Goal: Navigation & Orientation: Find specific page/section

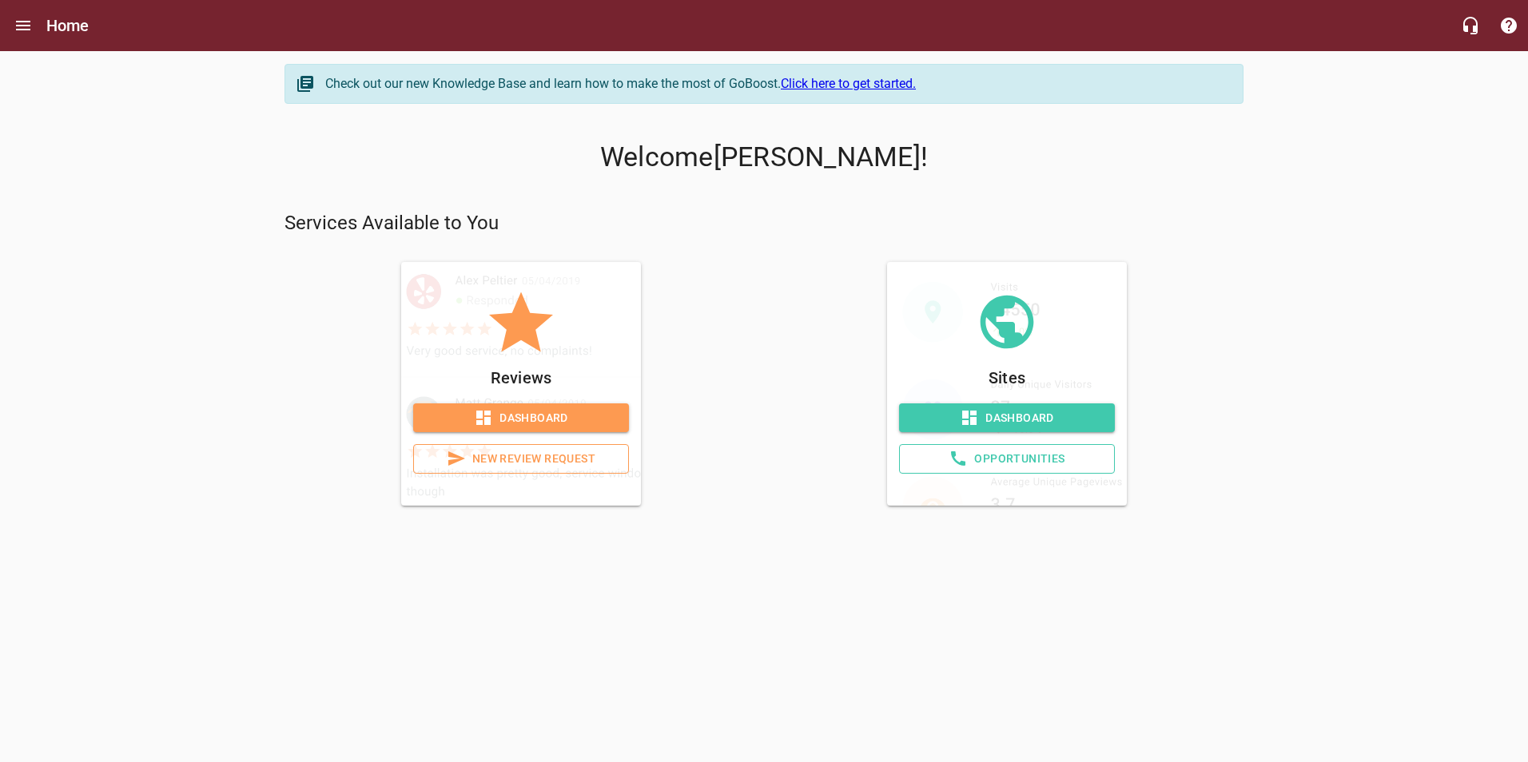
click at [1042, 412] on span "Dashboard" at bounding box center [1007, 418] width 190 height 20
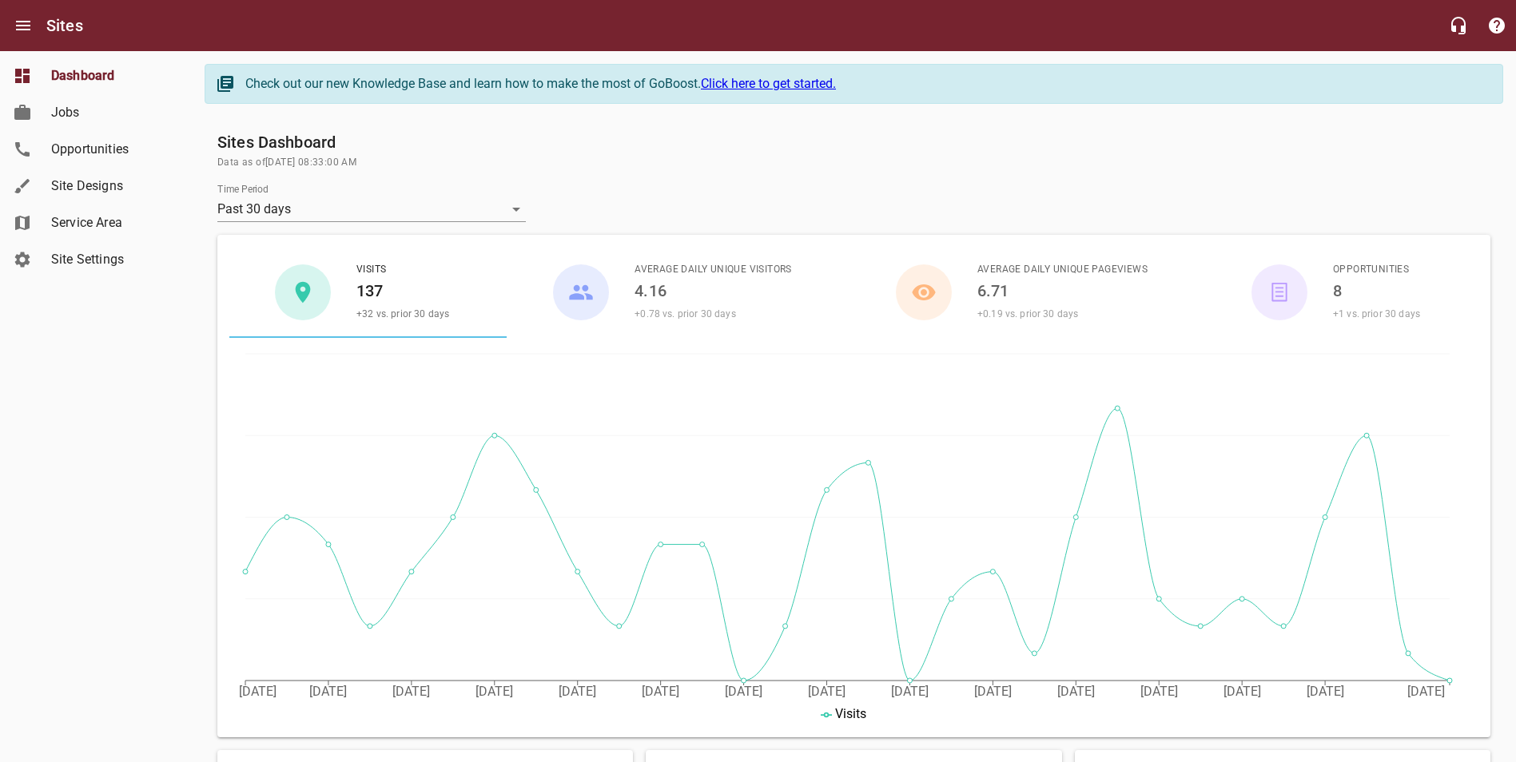
click at [89, 140] on span "Opportunities" at bounding box center [111, 149] width 121 height 19
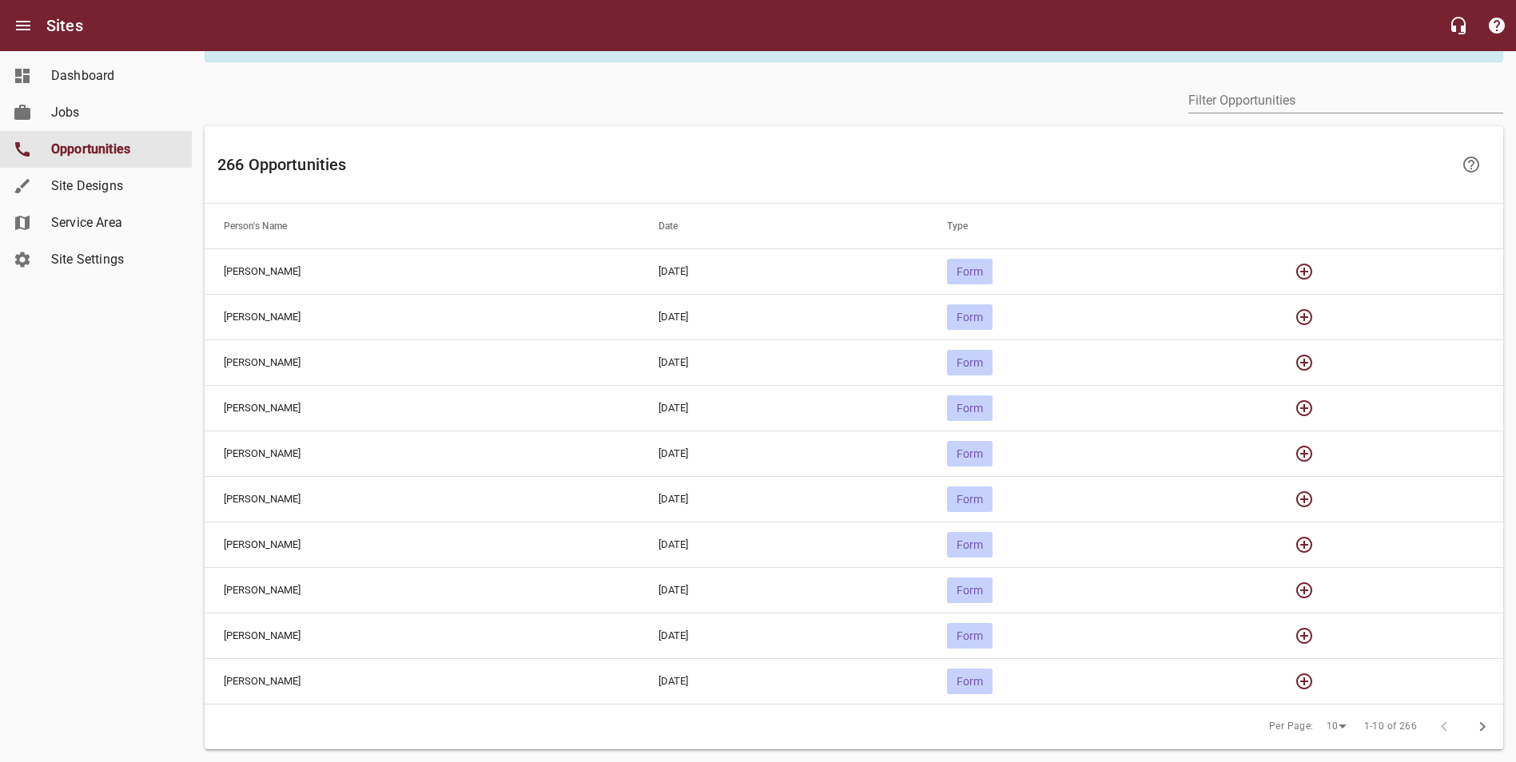
scroll to position [75, 0]
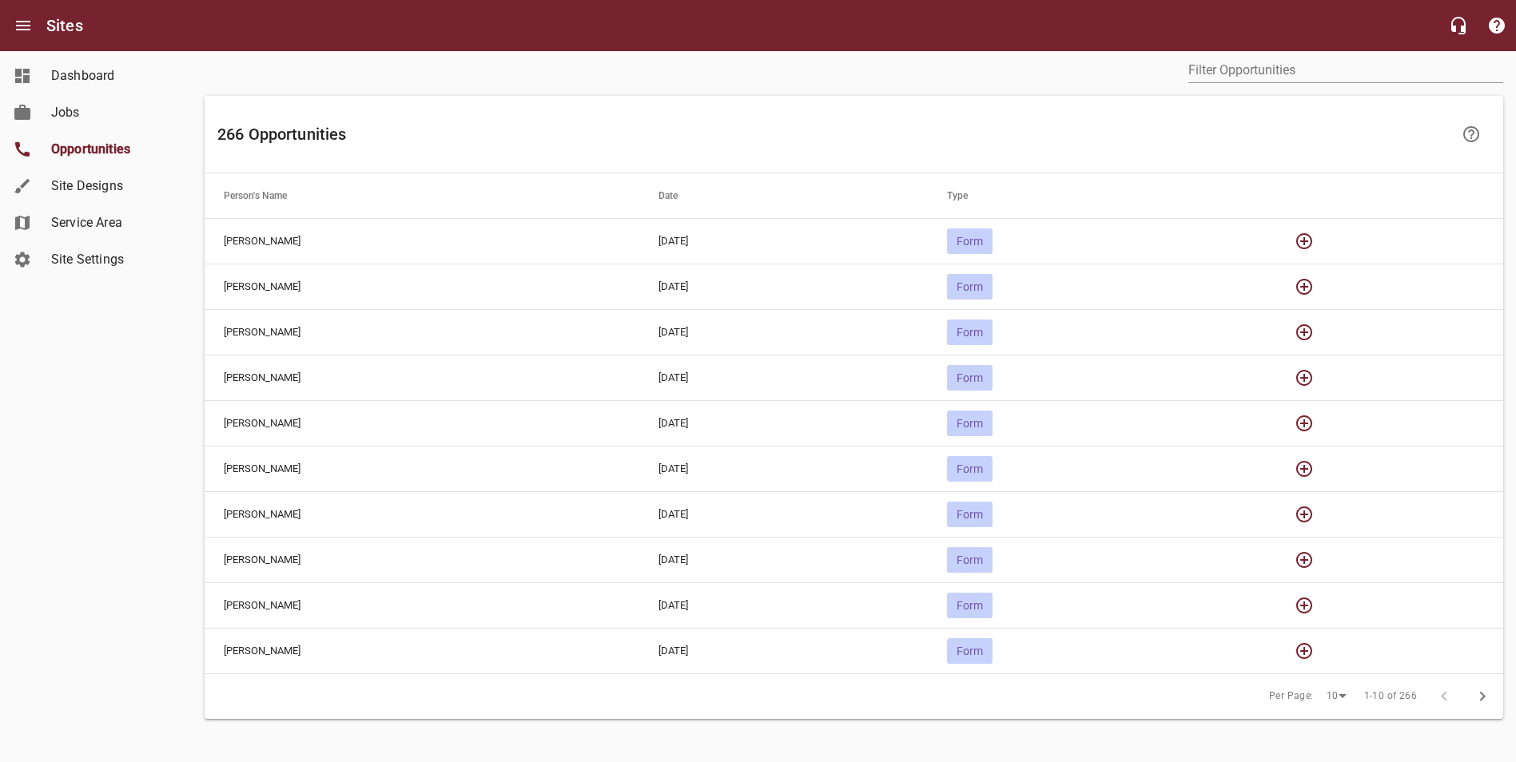
click at [58, 161] on link "Opportunities" at bounding box center [96, 149] width 192 height 37
click at [68, 150] on span "Opportunities" at bounding box center [111, 149] width 121 height 19
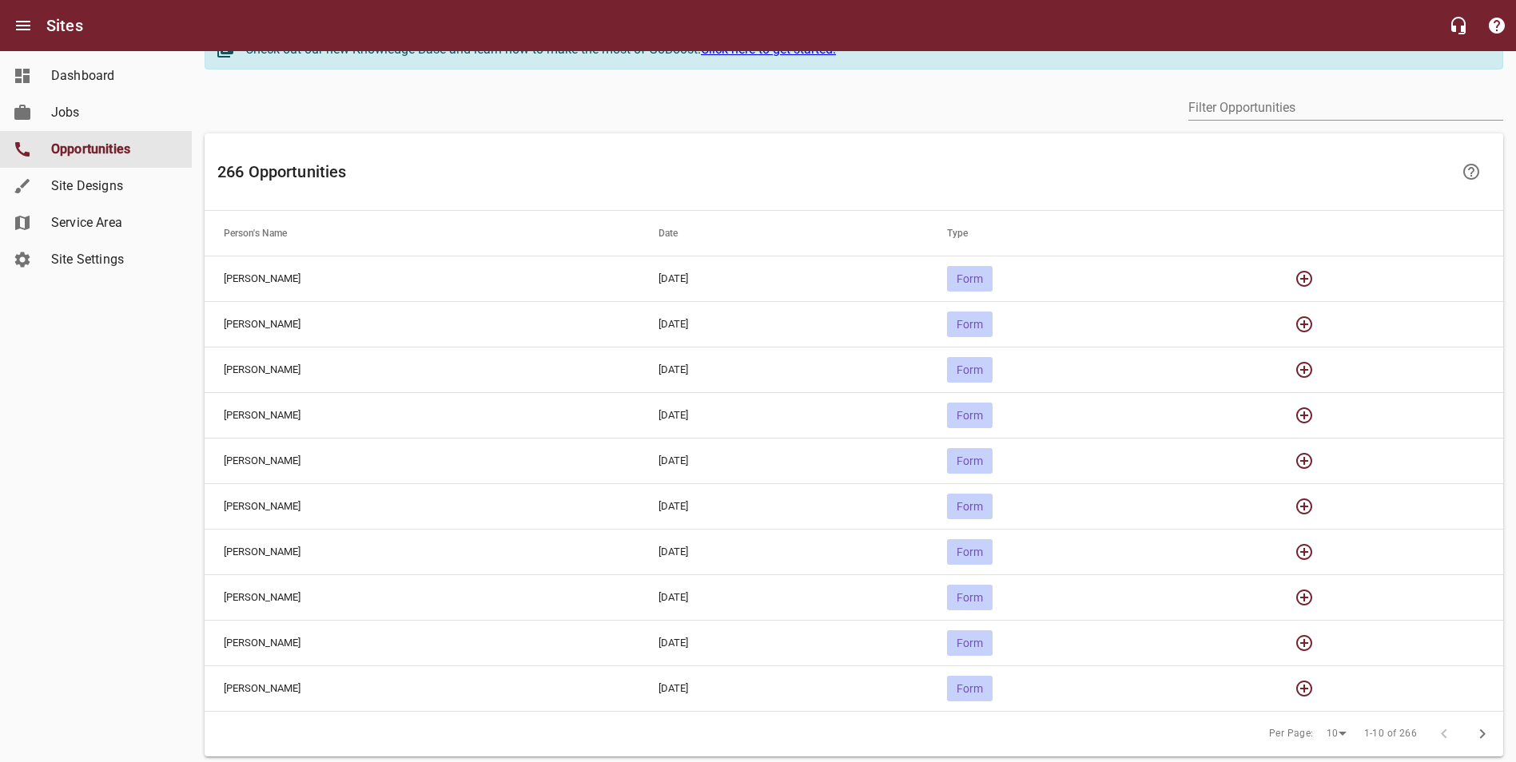
scroll to position [0, 0]
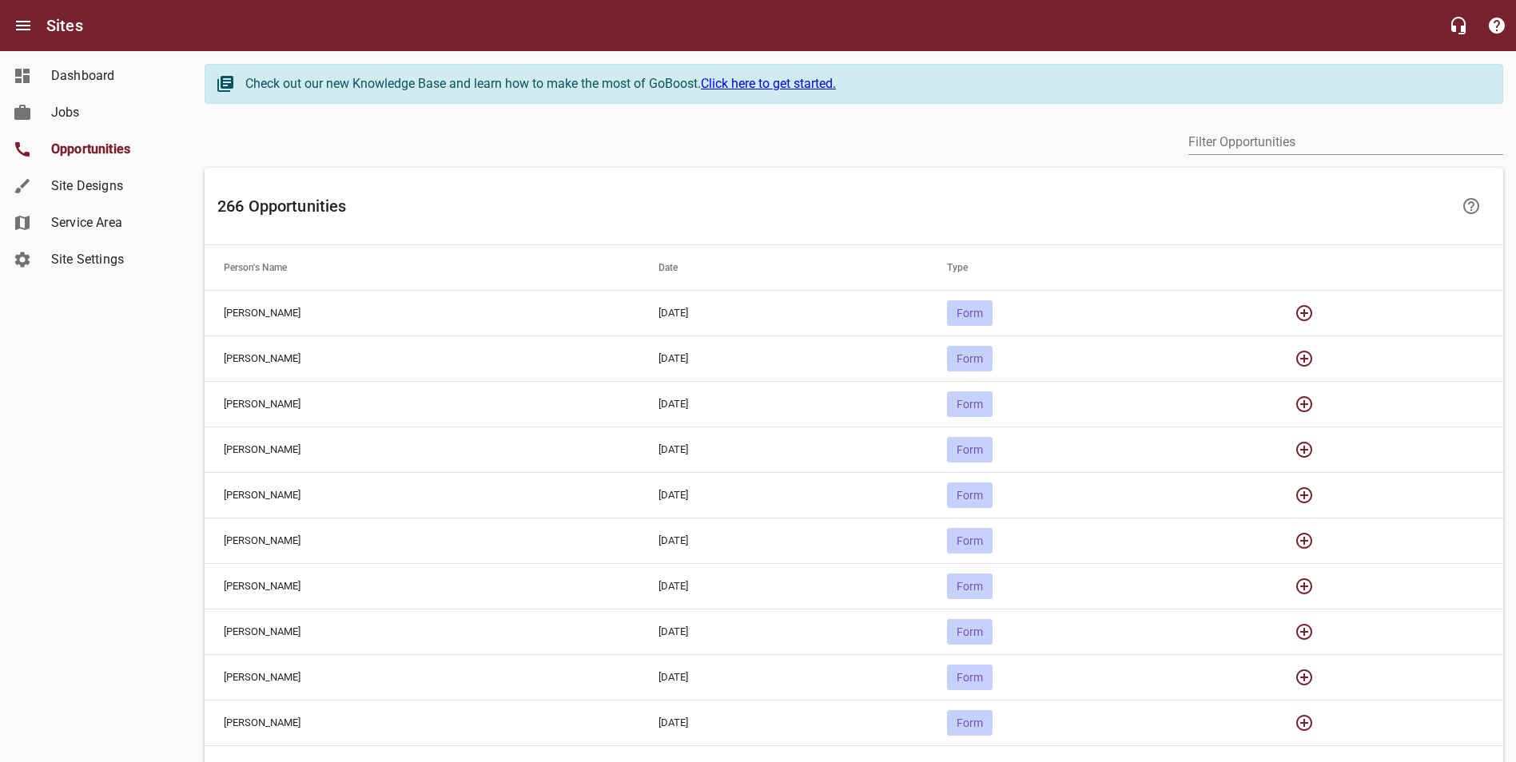
click at [81, 263] on span "Site Settings" at bounding box center [111, 259] width 121 height 19
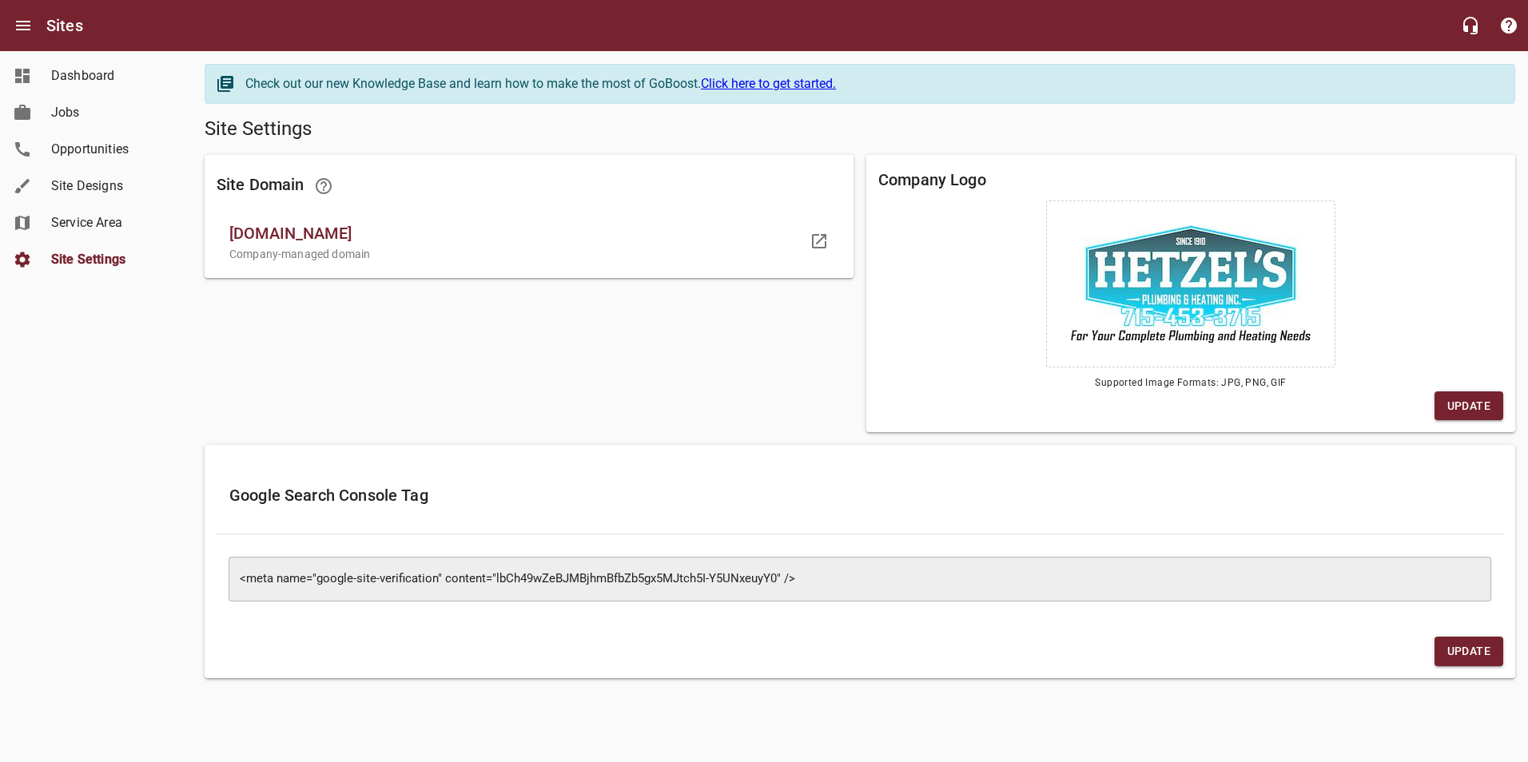
click at [81, 219] on span "Service Area" at bounding box center [111, 222] width 121 height 19
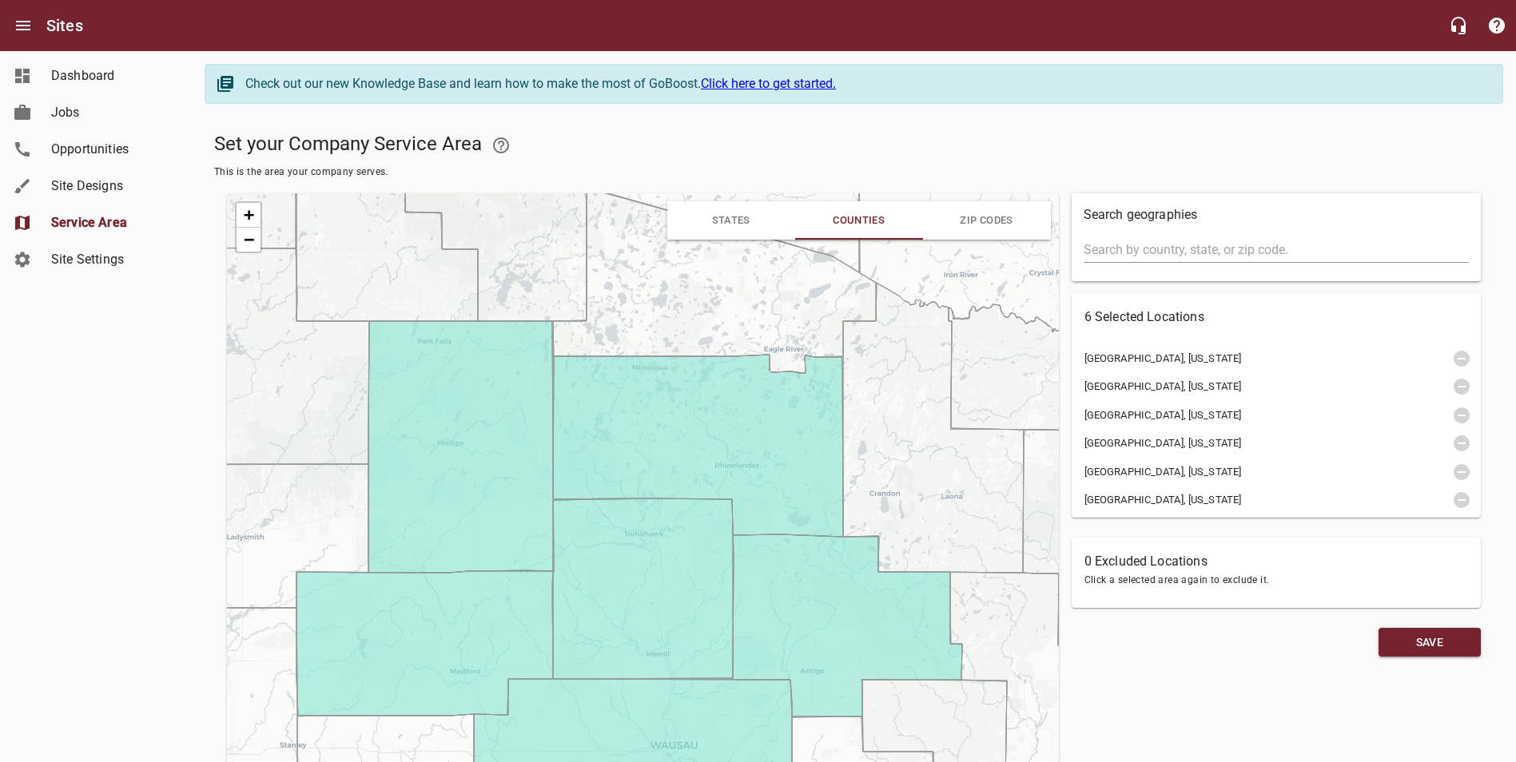
click at [80, 184] on span "Site Designs" at bounding box center [111, 186] width 121 height 19
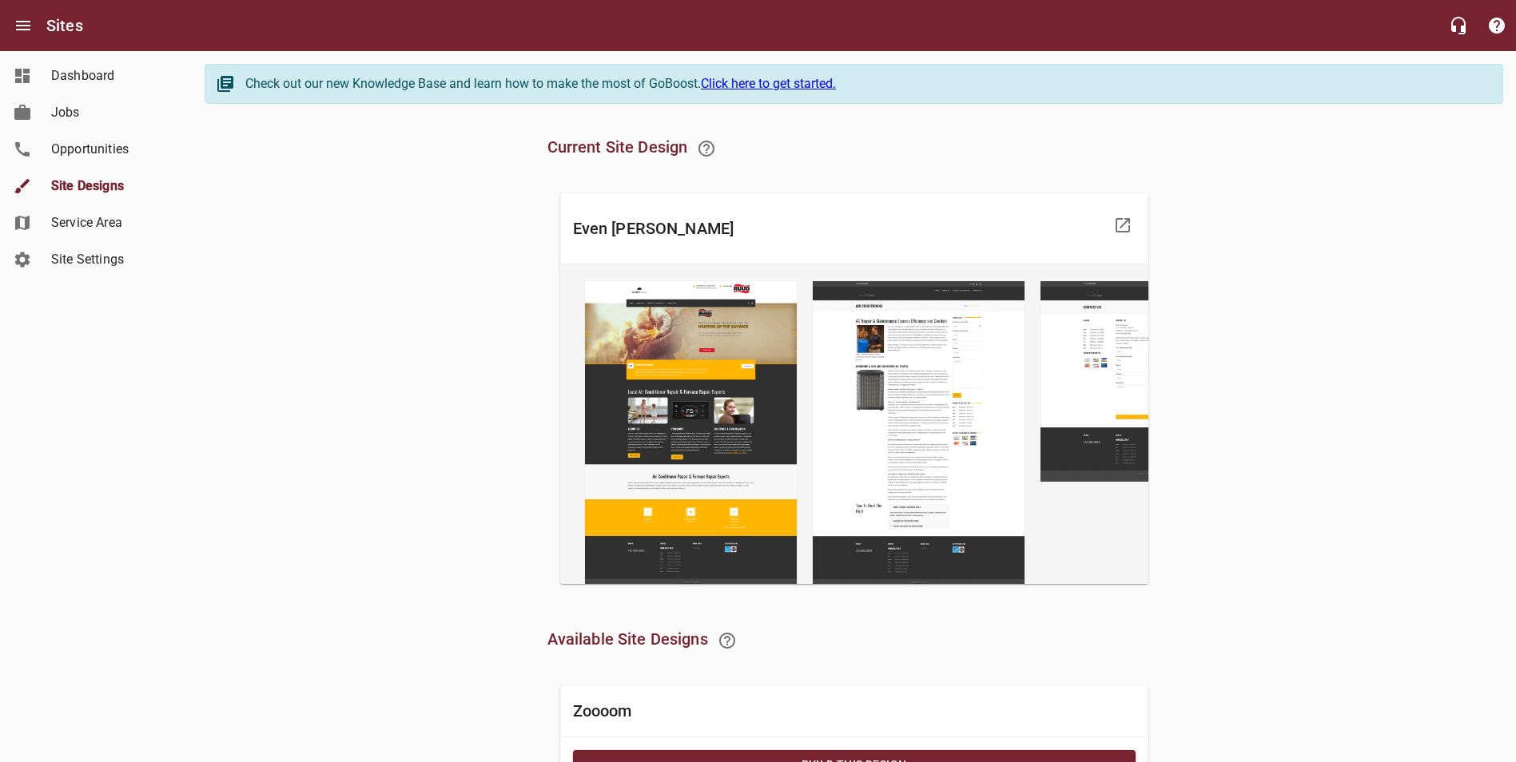
click at [99, 145] on span "Opportunities" at bounding box center [111, 149] width 121 height 19
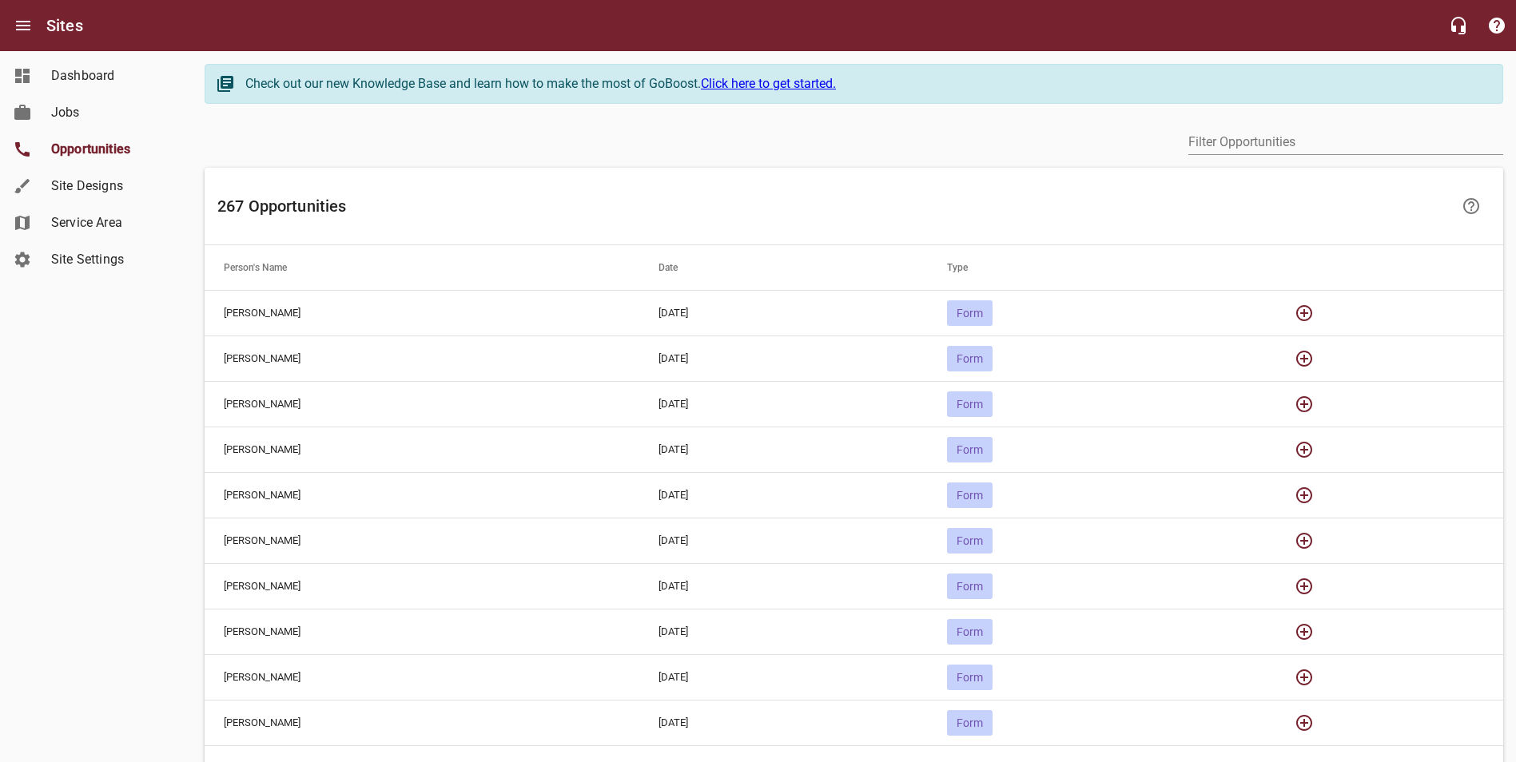
click at [99, 145] on span "Opportunities" at bounding box center [111, 149] width 121 height 19
